Goal: Transaction & Acquisition: Book appointment/travel/reservation

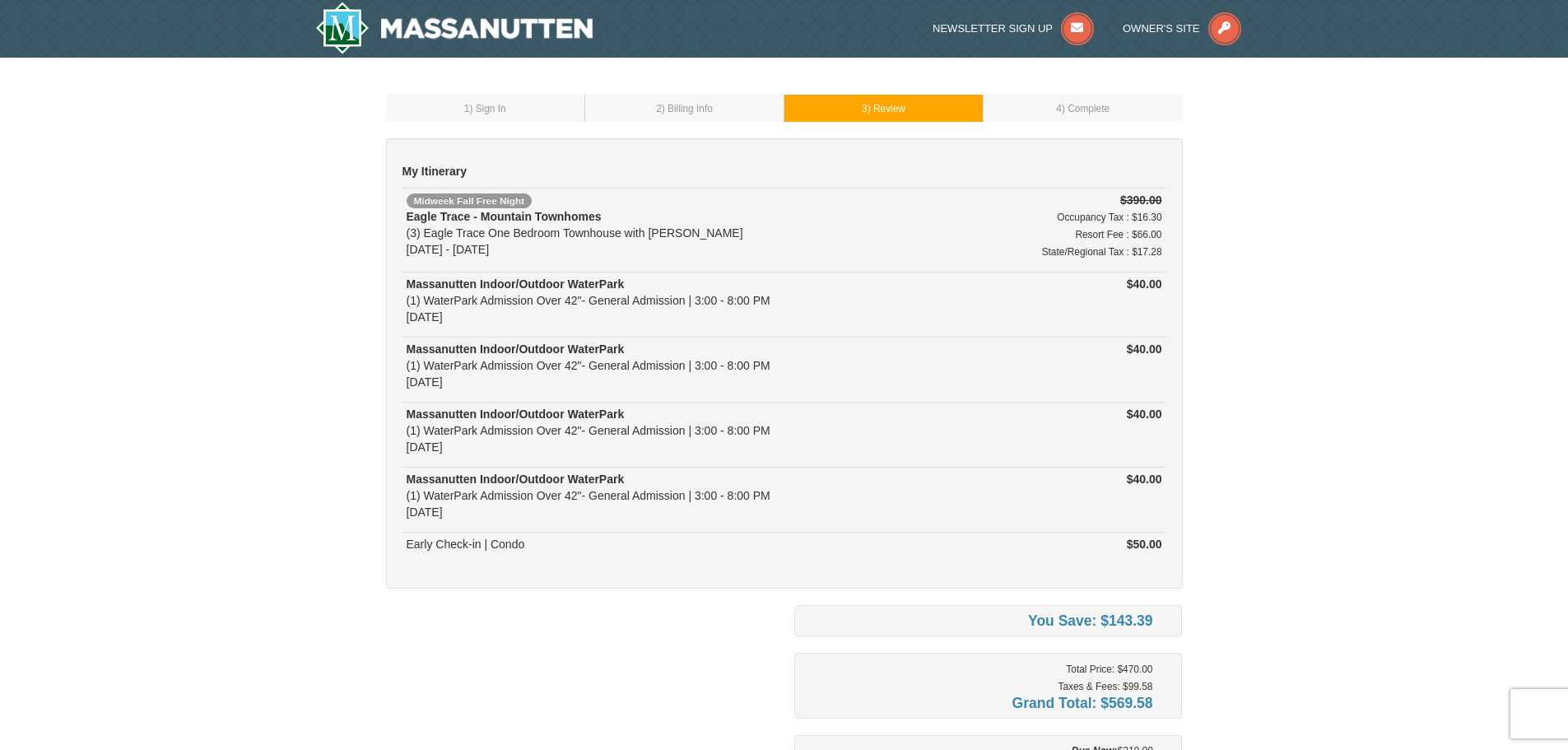
scroll to position [419, 0]
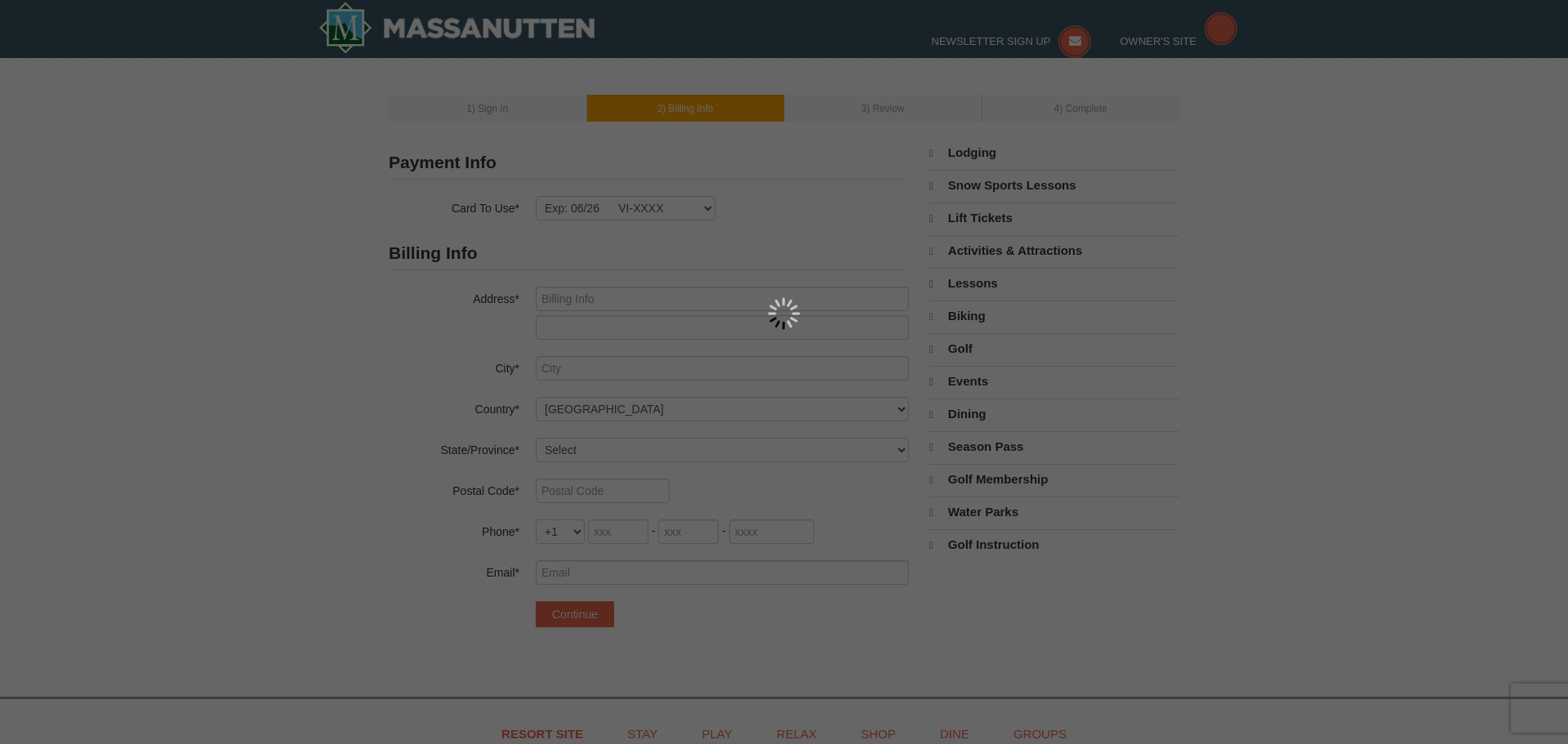
type input "[STREET_ADDRESS][PERSON_NAME]"
type input "Crisfield"
select select "MD"
type input "21817"
type input "443"
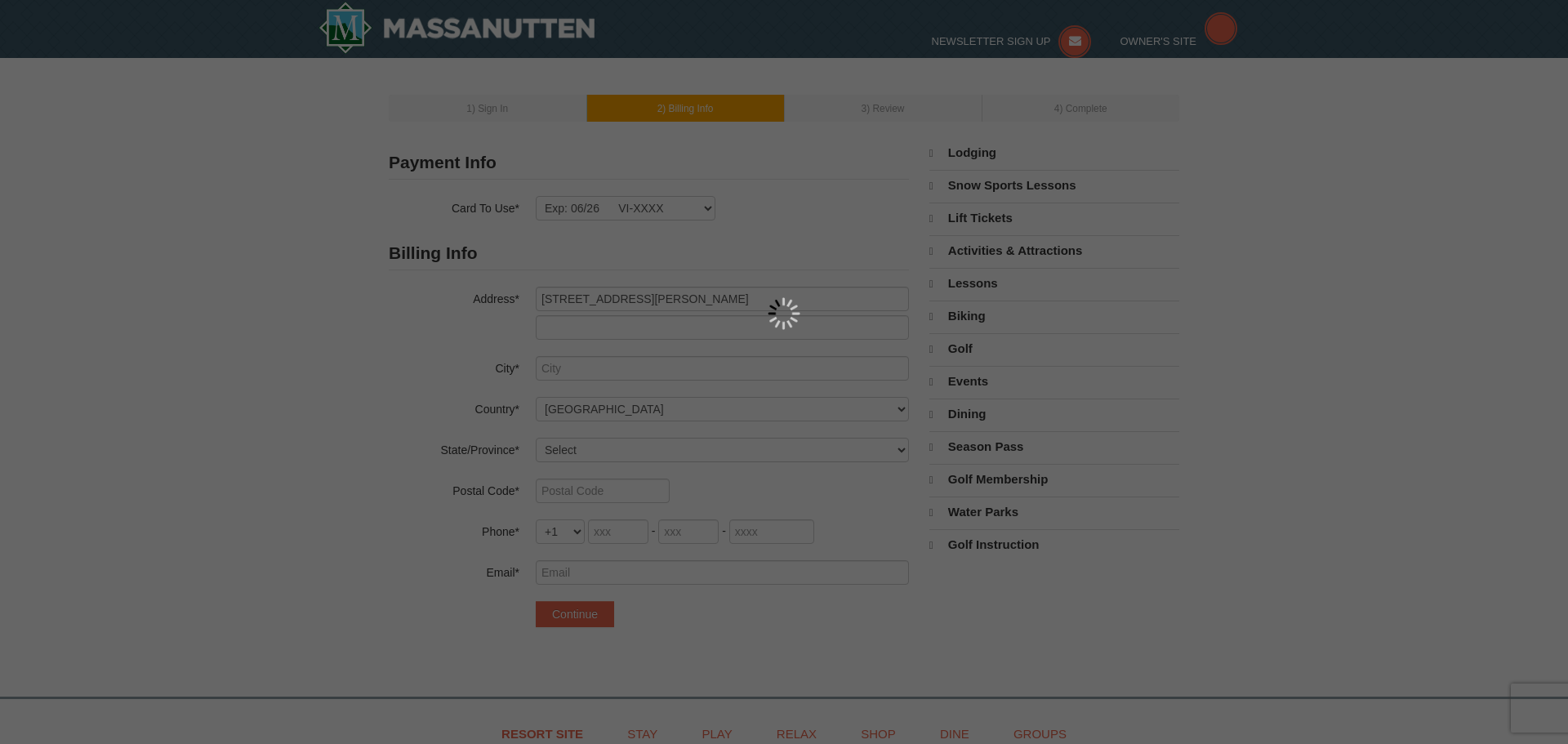
type input "880"
type input "8380"
type input "[EMAIL_ADDRESS][DOMAIN_NAME]"
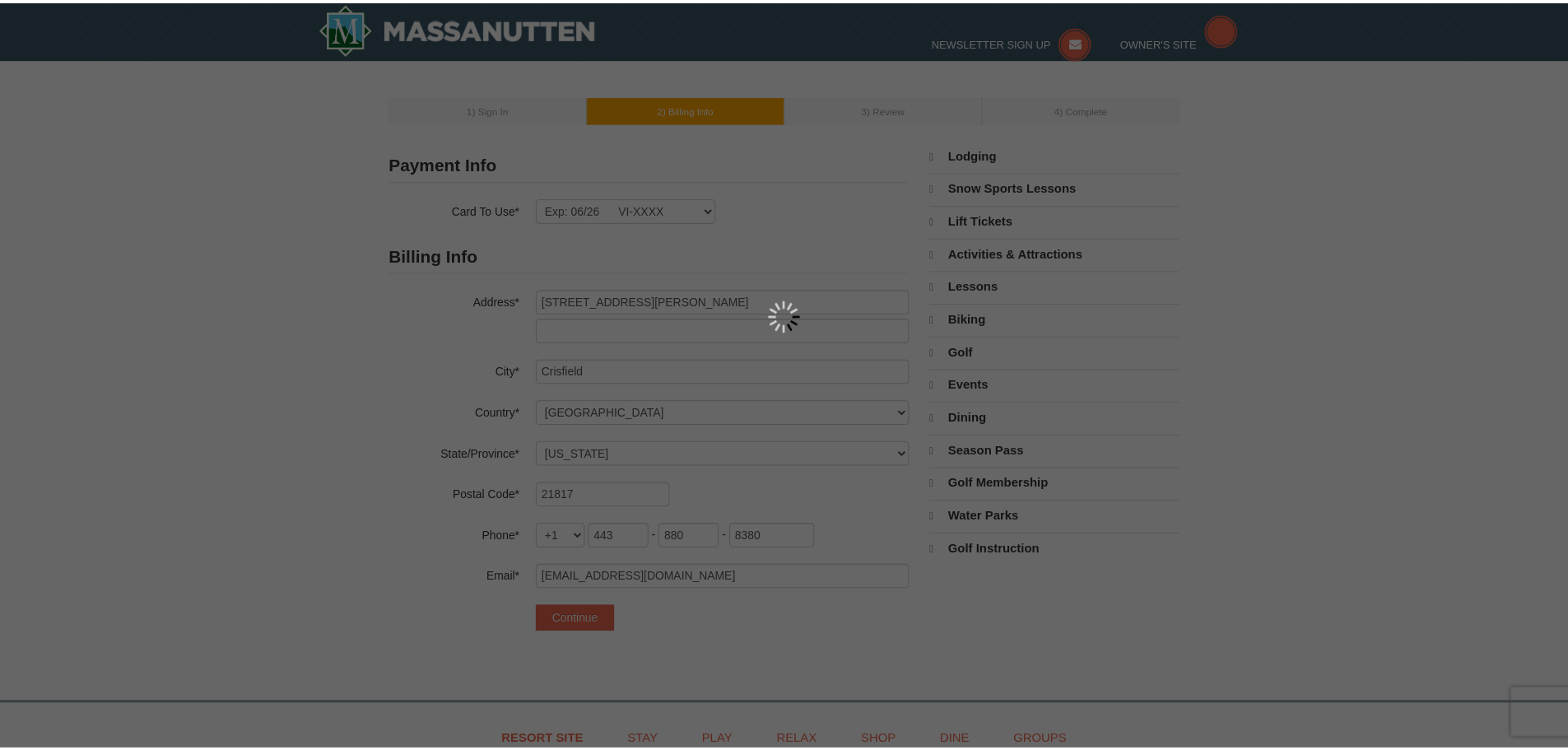
scroll to position [50, 0]
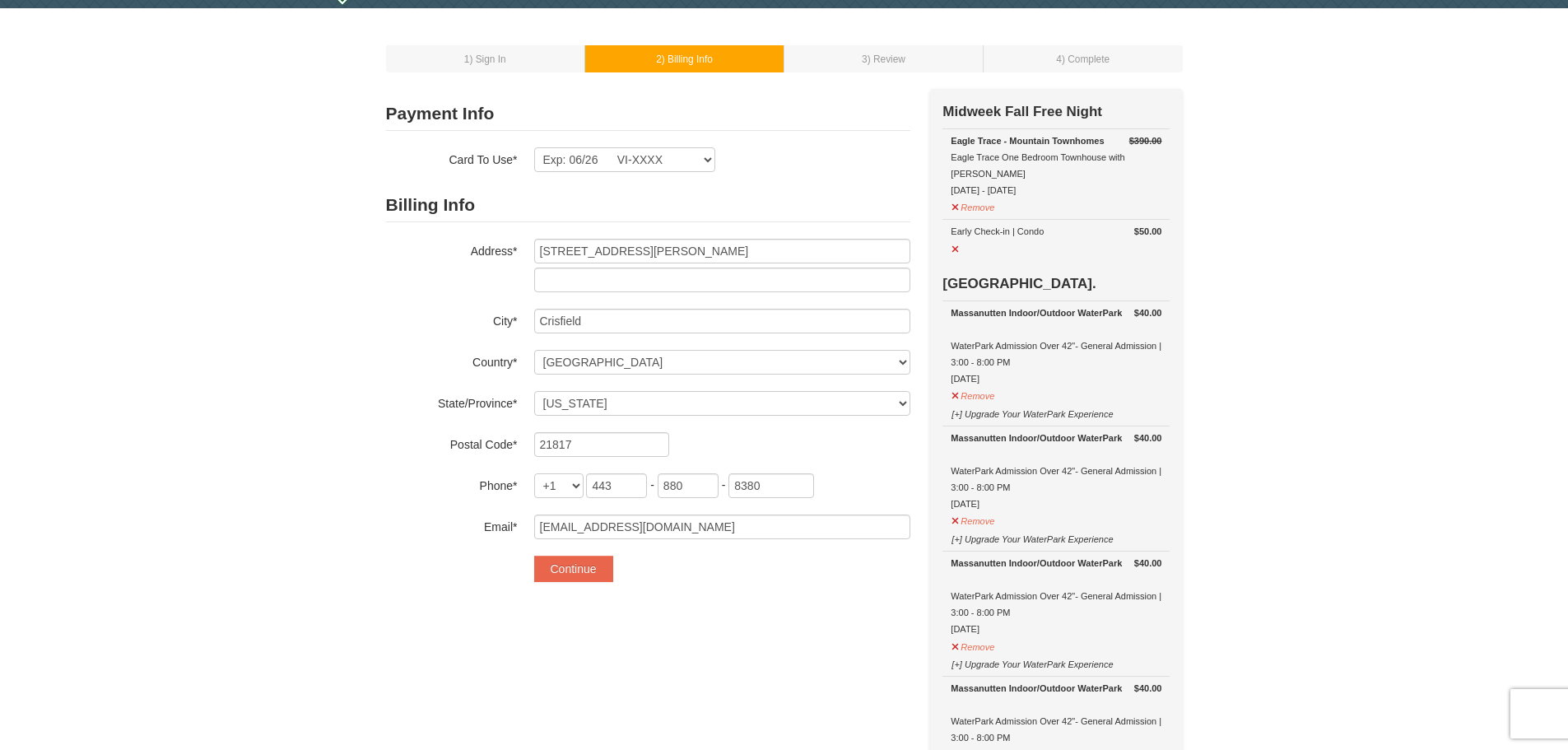
select select "9"
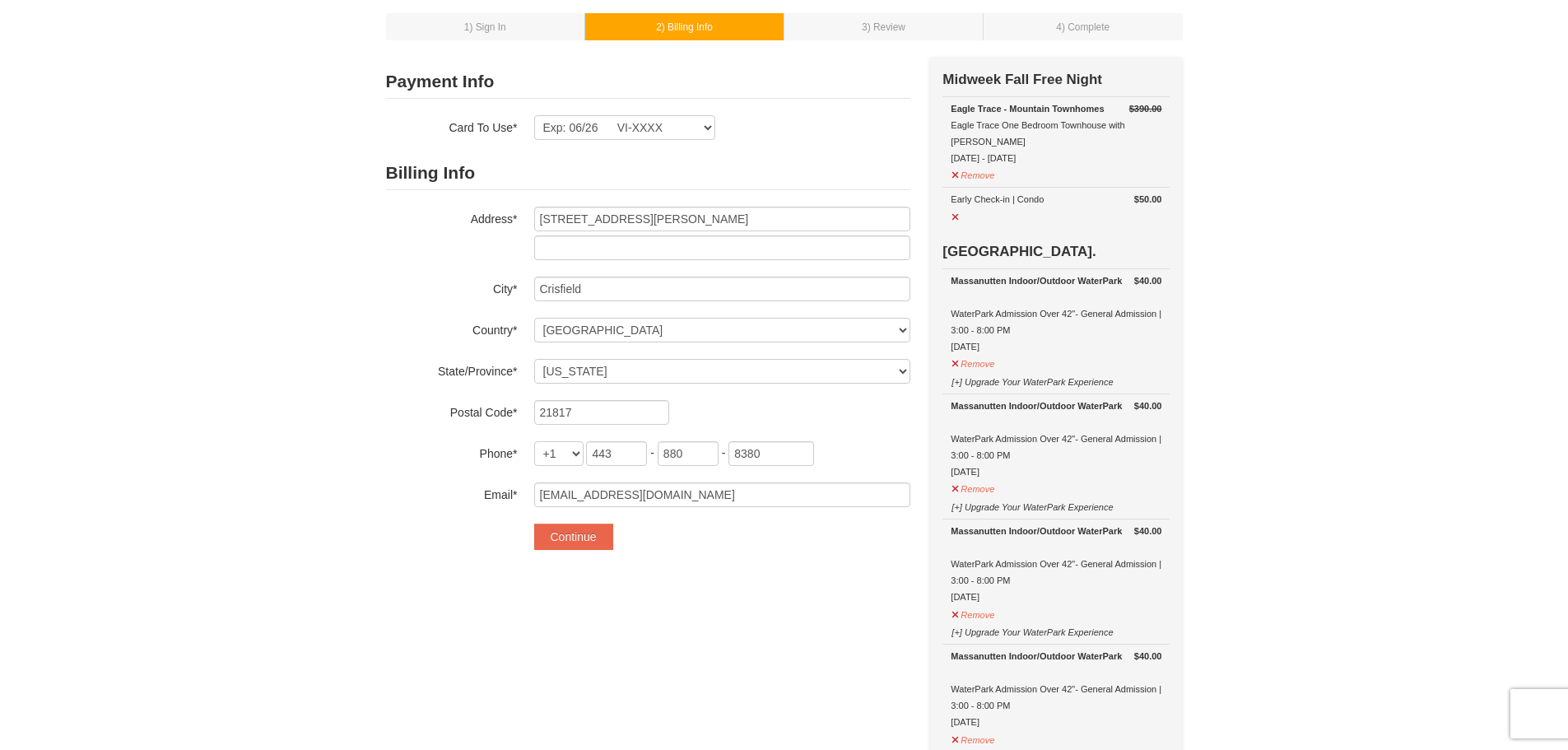
scroll to position [83, 0]
click at [975, 352] on button "Remove" at bounding box center [973, 361] width 45 height 21
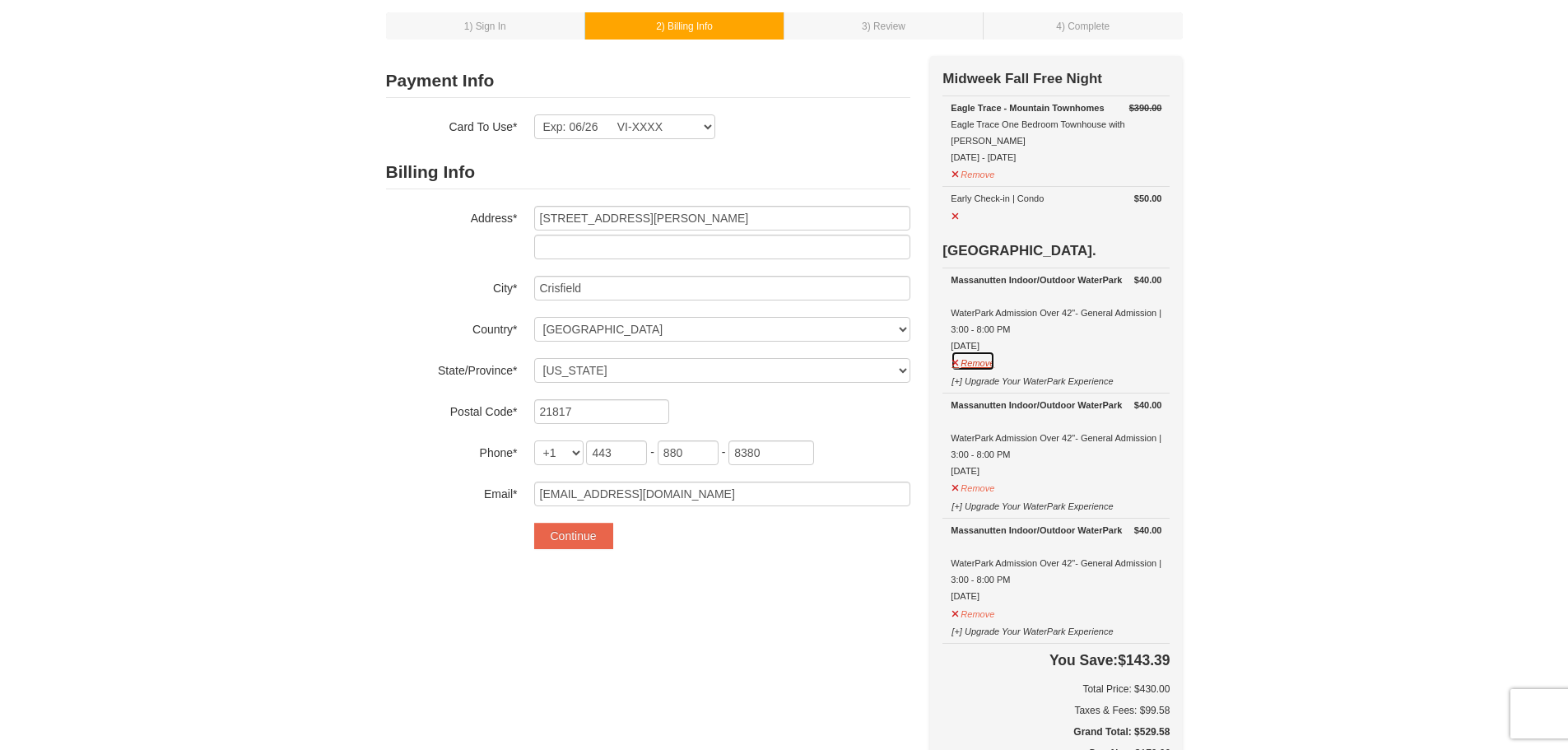
click at [975, 352] on button "Remove" at bounding box center [973, 361] width 45 height 21
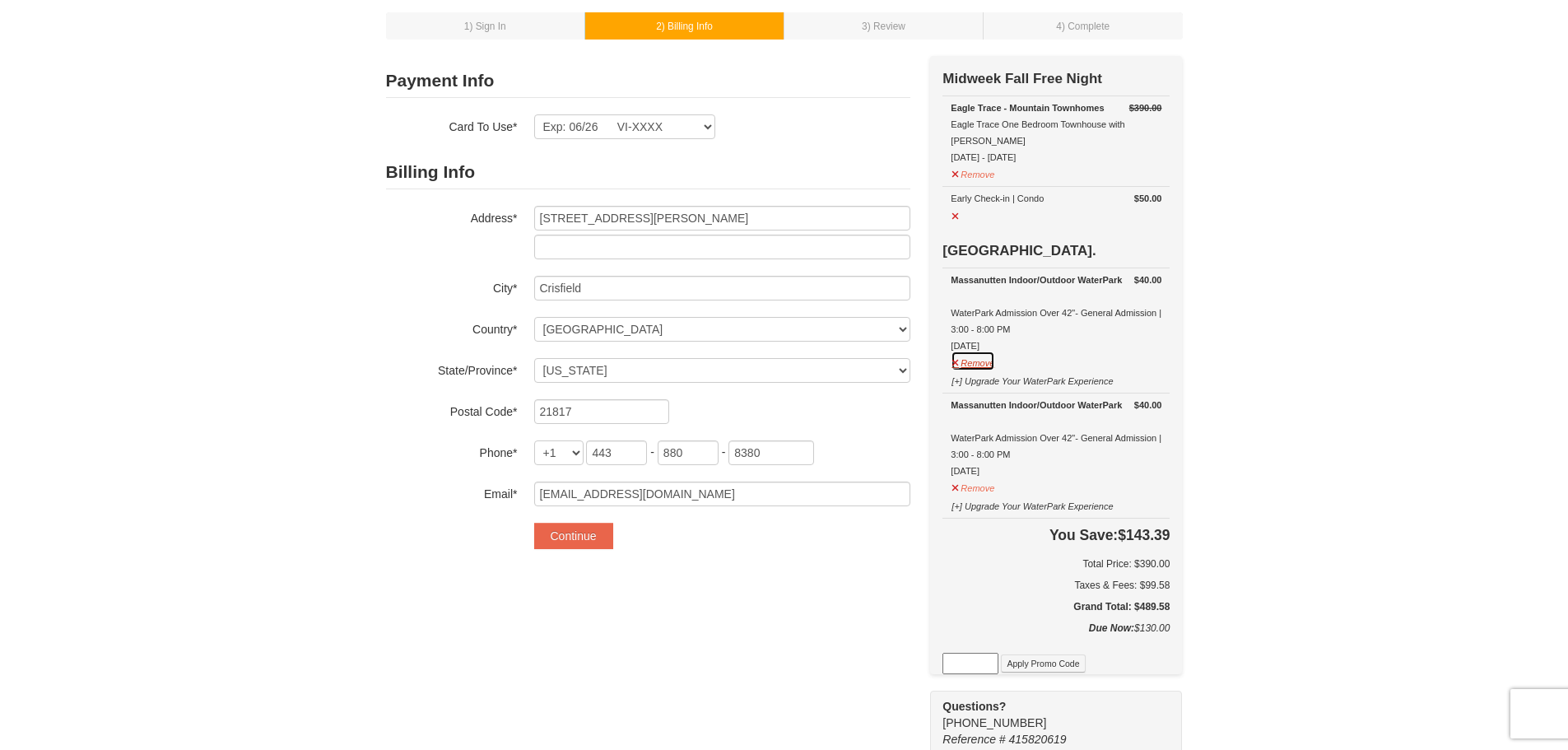
click at [975, 352] on button "Remove" at bounding box center [973, 361] width 45 height 21
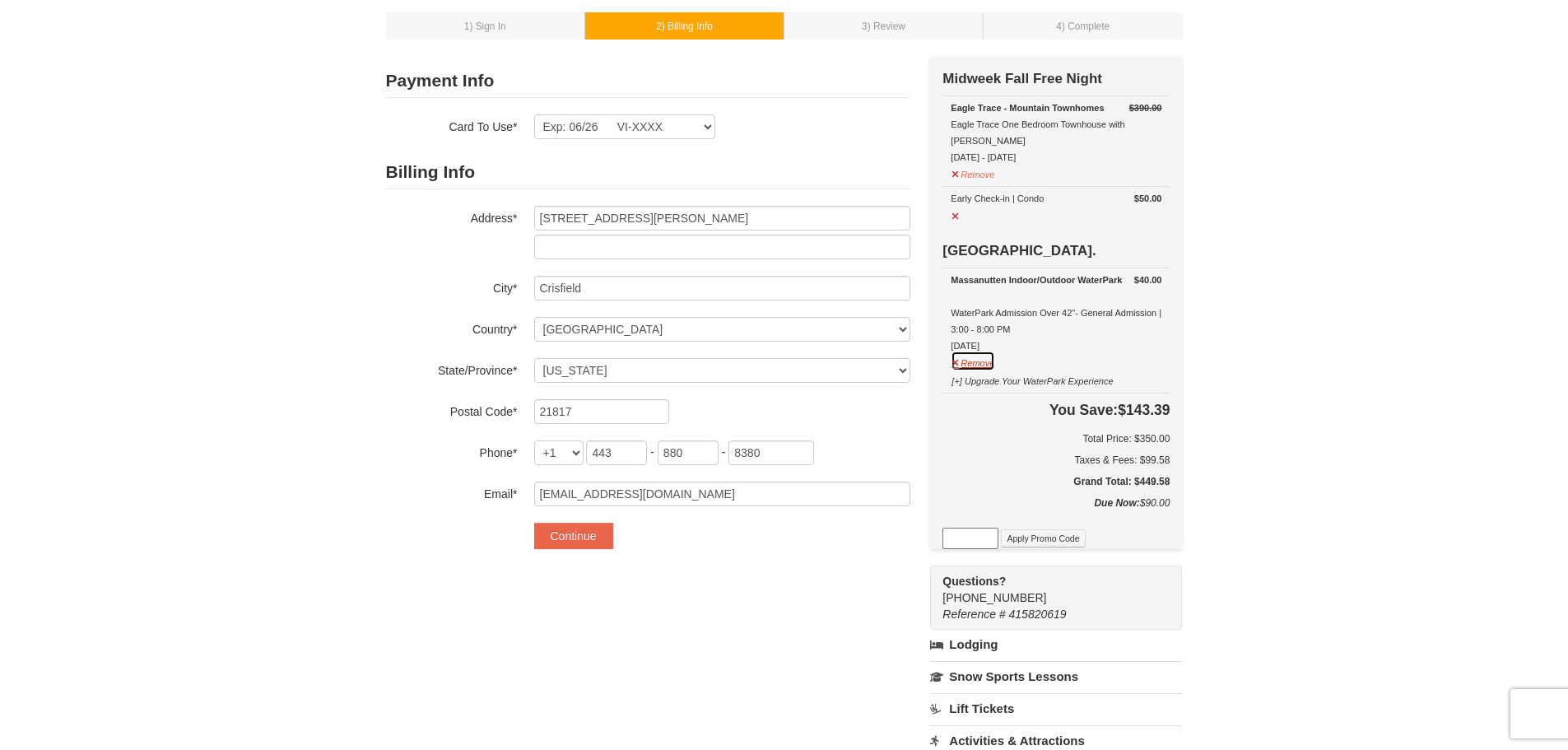
click at [978, 352] on button "Remove" at bounding box center [973, 361] width 45 height 21
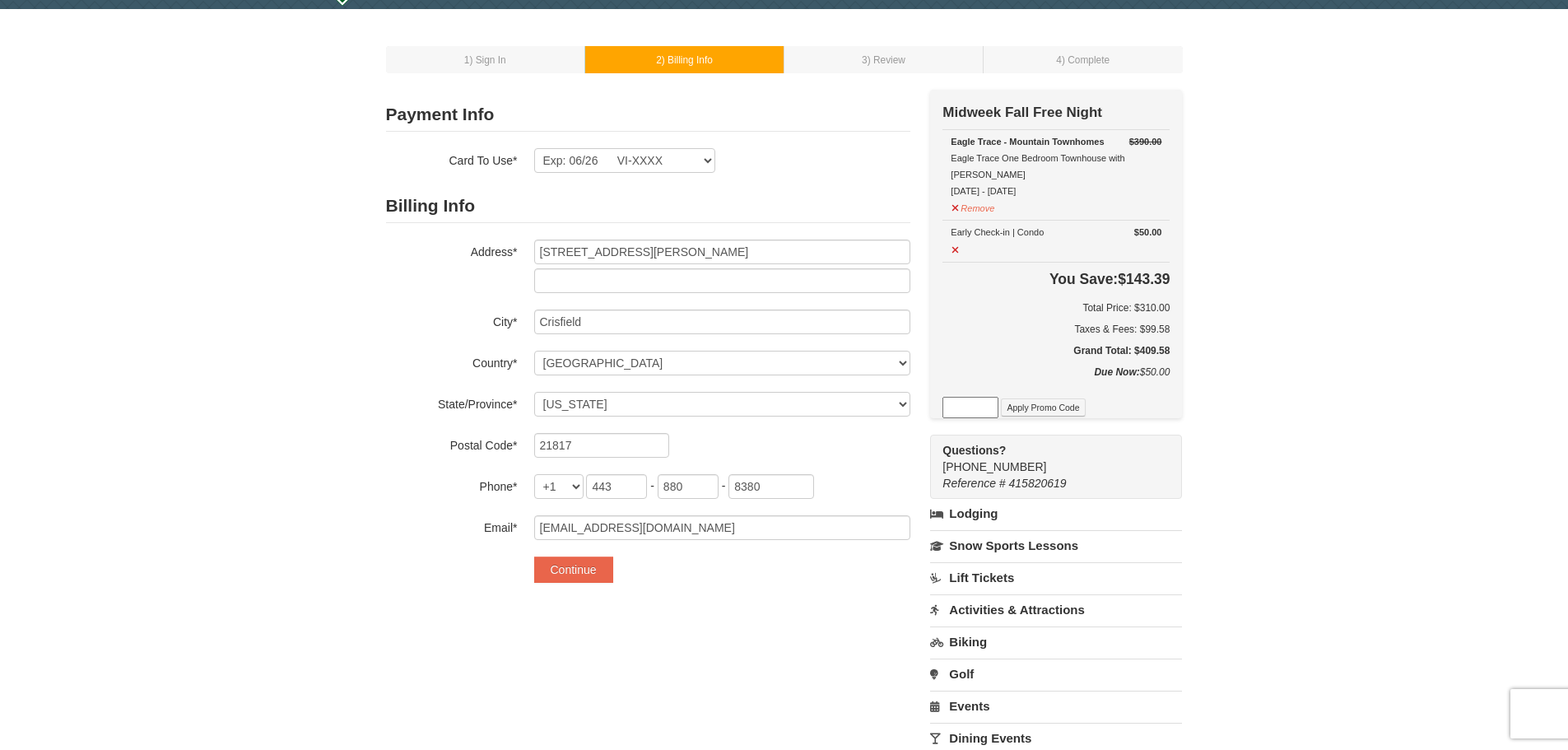
scroll to position [53, 0]
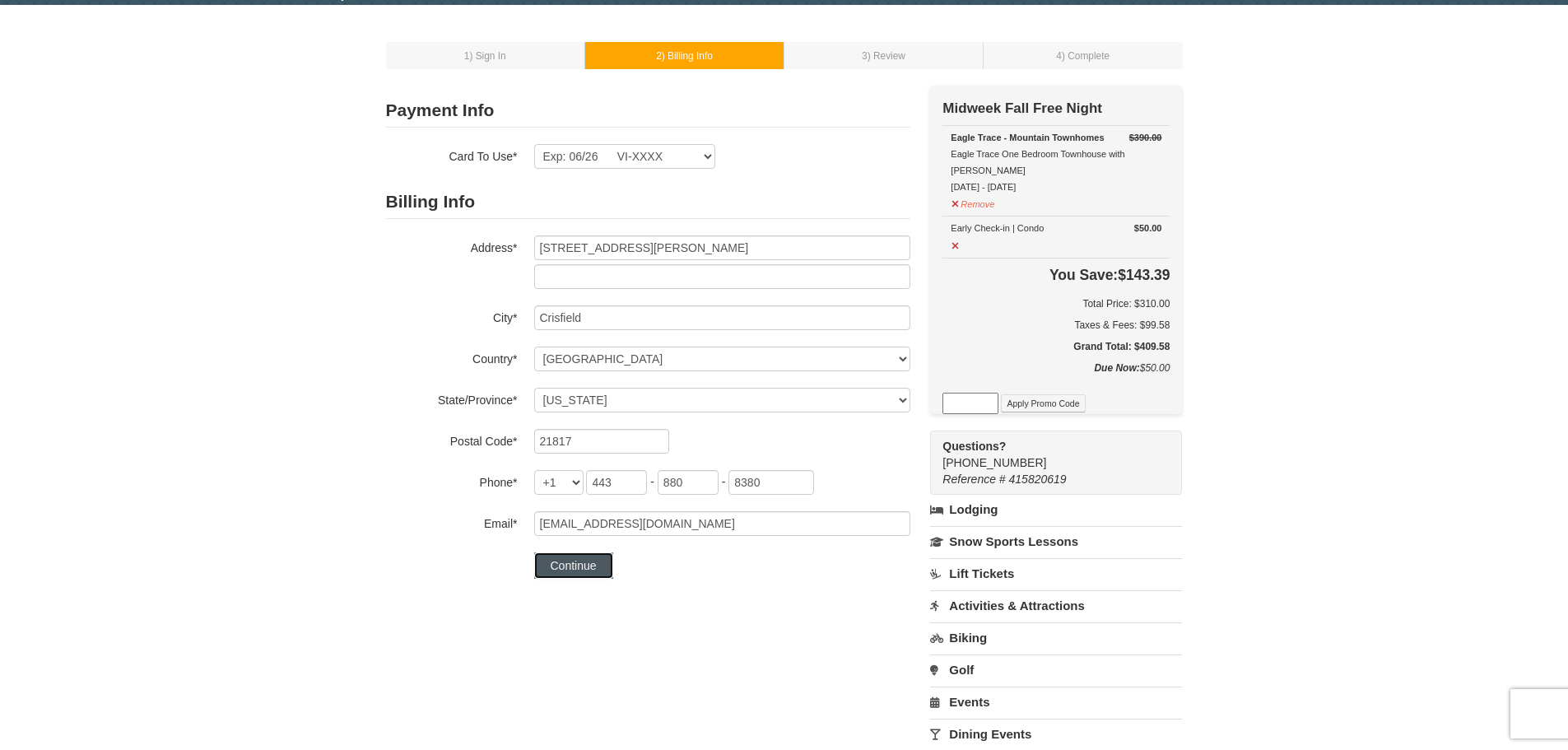
click at [590, 565] on button "Continue" at bounding box center [574, 566] width 79 height 26
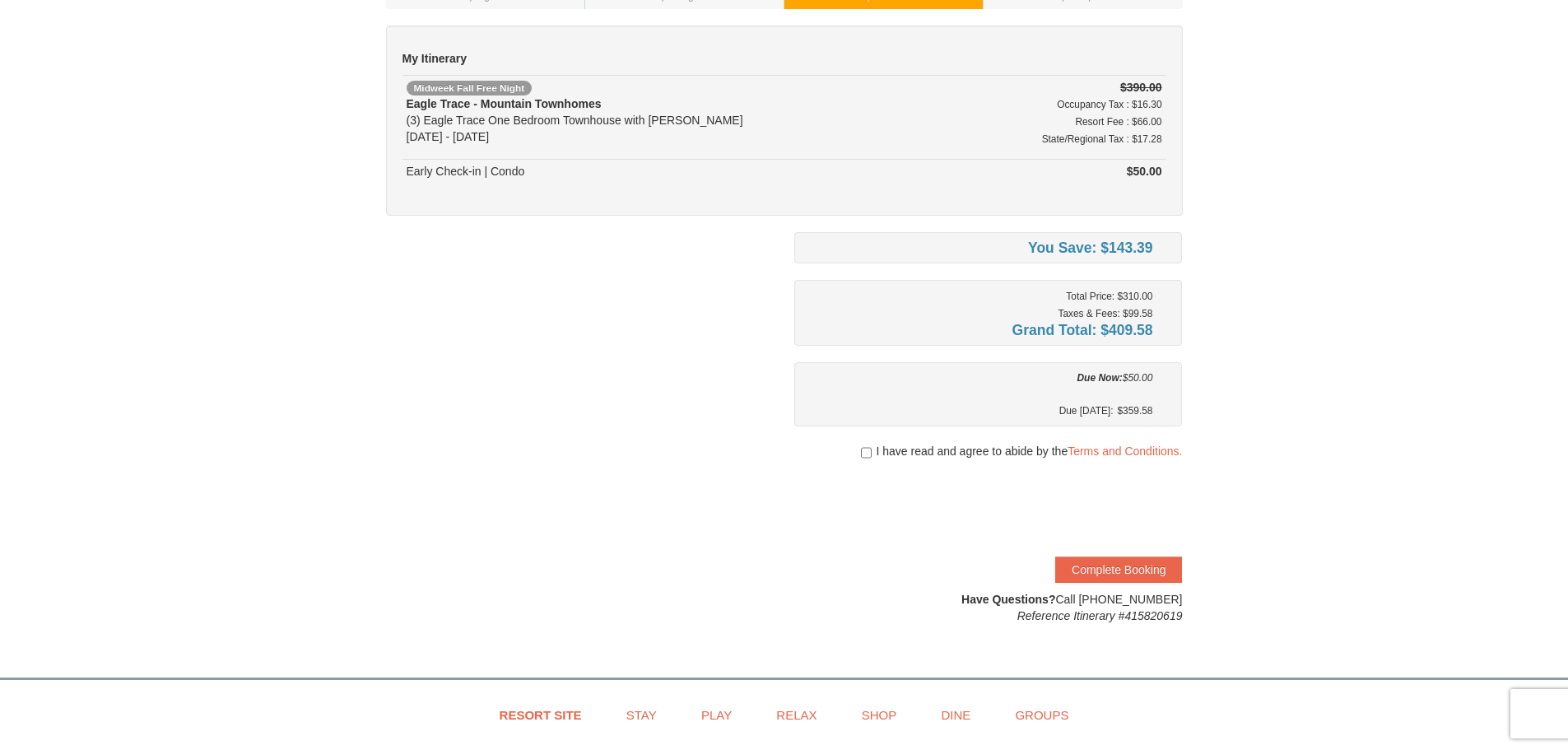
scroll to position [114, 0]
click at [862, 452] on input "checkbox" at bounding box center [866, 452] width 11 height 13
checkbox input "true"
click at [1109, 566] on button "Complete Booking" at bounding box center [1119, 569] width 127 height 26
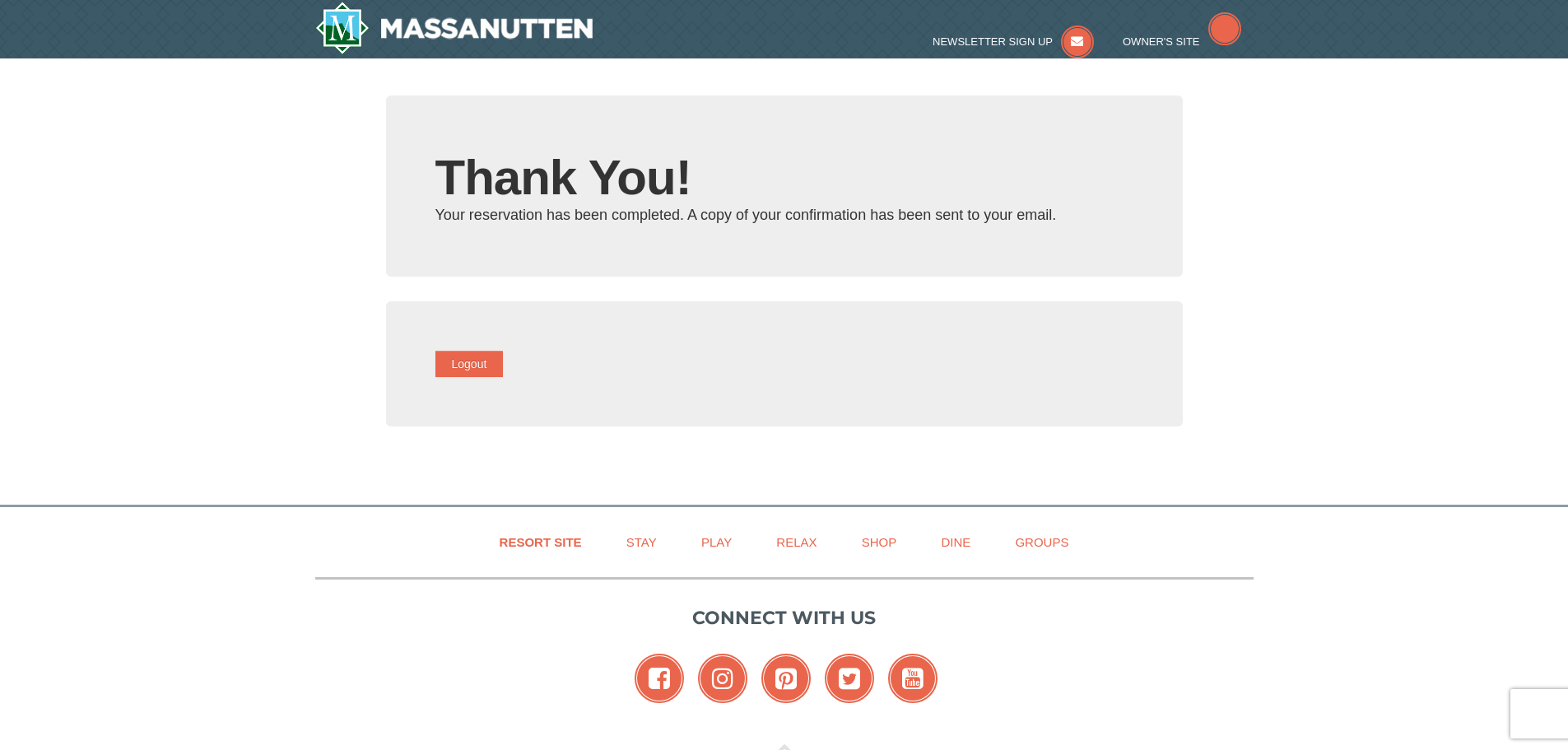
type input "[EMAIL_ADDRESS][DOMAIN_NAME]"
